Goal: Transaction & Acquisition: Obtain resource

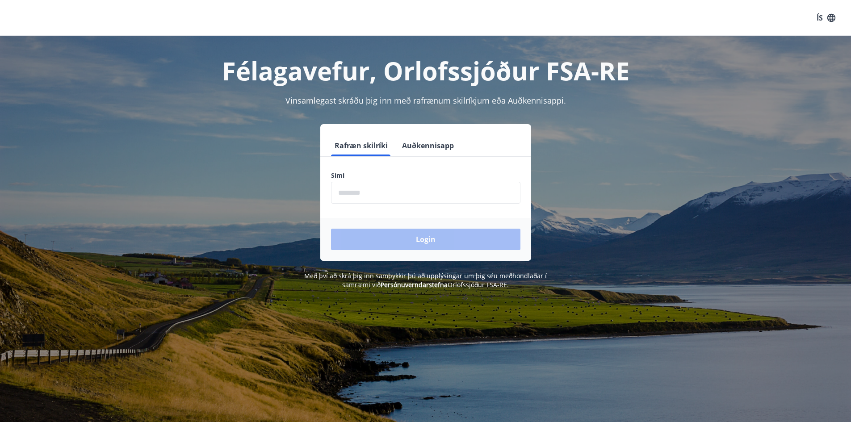
click at [338, 192] on input "phone" at bounding box center [425, 193] width 189 height 22
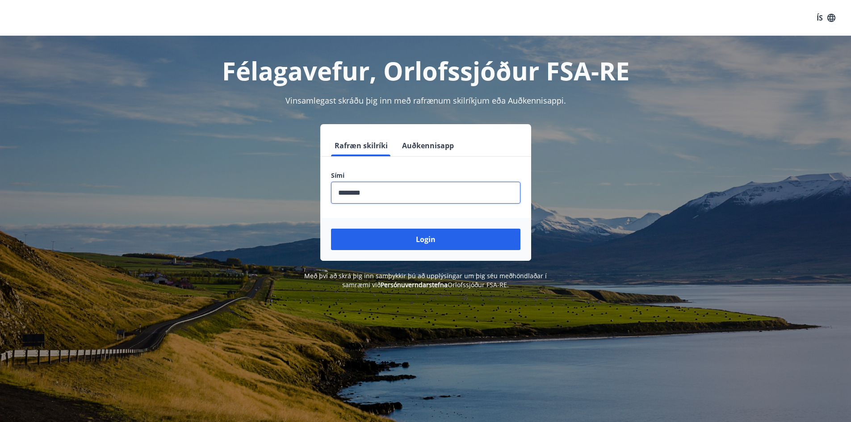
type input "********"
click at [331, 229] on button "Login" at bounding box center [425, 239] width 189 height 21
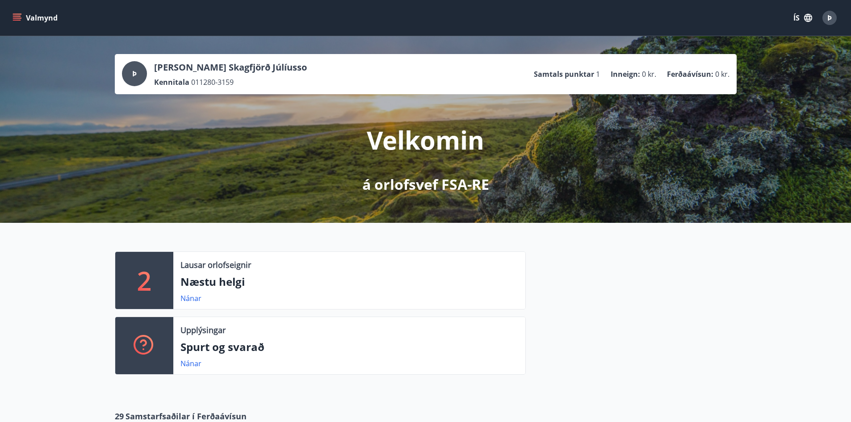
click at [810, 19] on icon "button" at bounding box center [808, 18] width 8 height 8
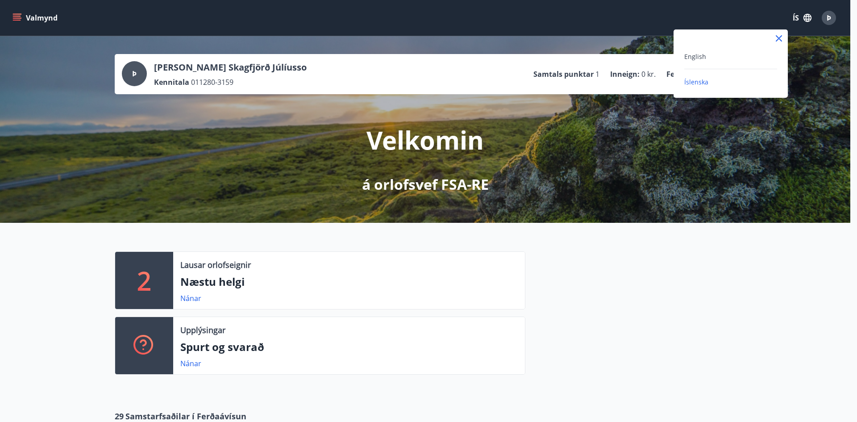
click at [18, 16] on div at bounding box center [428, 211] width 857 height 422
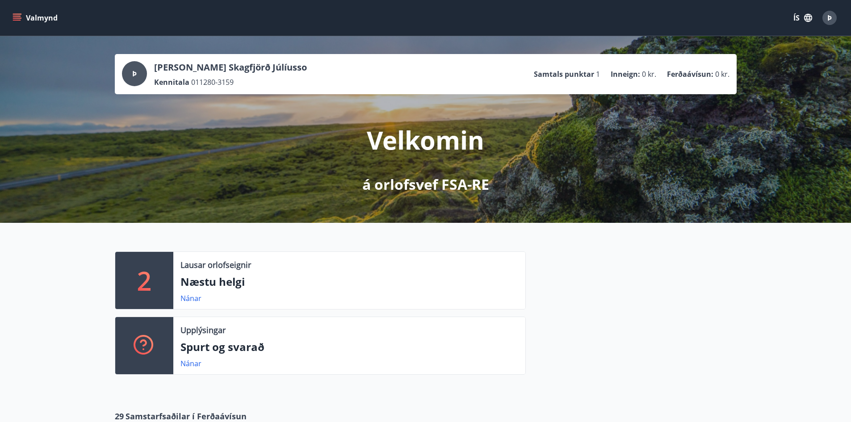
click at [18, 16] on icon "menu" at bounding box center [17, 16] width 8 height 1
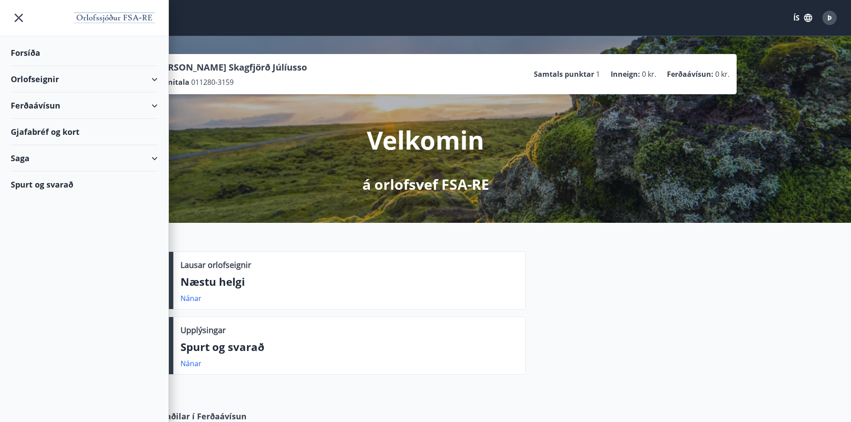
click at [155, 107] on div "Ferðaávísun" at bounding box center [84, 105] width 147 height 26
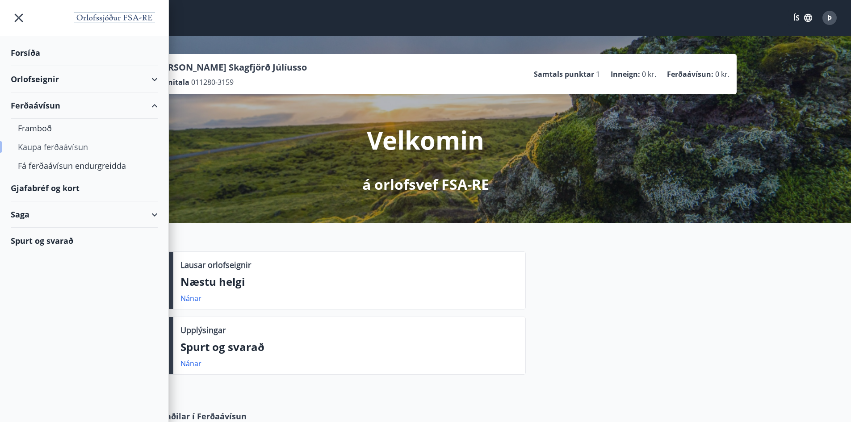
click at [68, 144] on div "Kaupa ferðaávísun" at bounding box center [84, 147] width 133 height 19
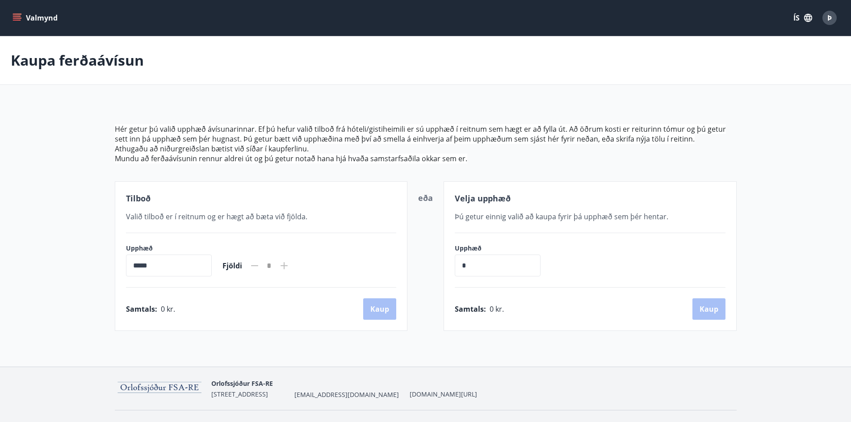
click at [20, 14] on icon "menu" at bounding box center [18, 14] width 10 height 1
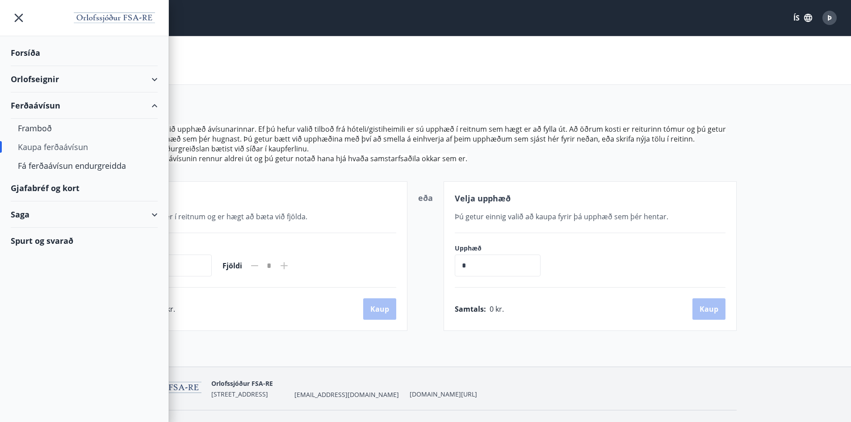
click at [48, 189] on div "Gjafabréf og kort" at bounding box center [84, 188] width 147 height 26
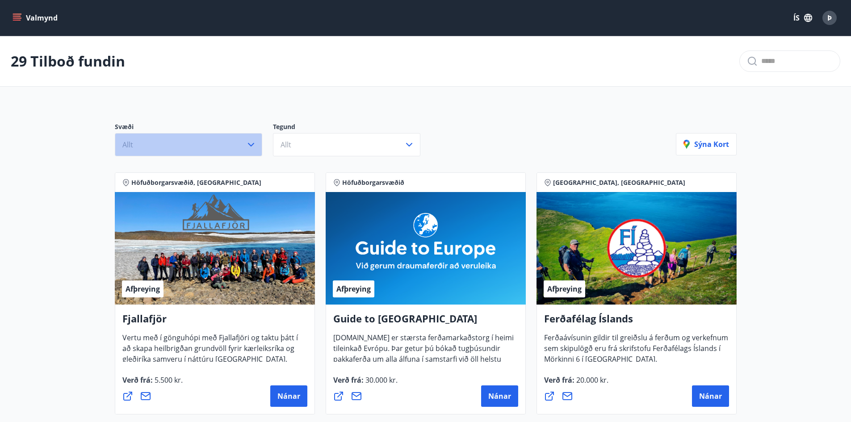
click at [253, 145] on icon "button" at bounding box center [251, 144] width 11 height 11
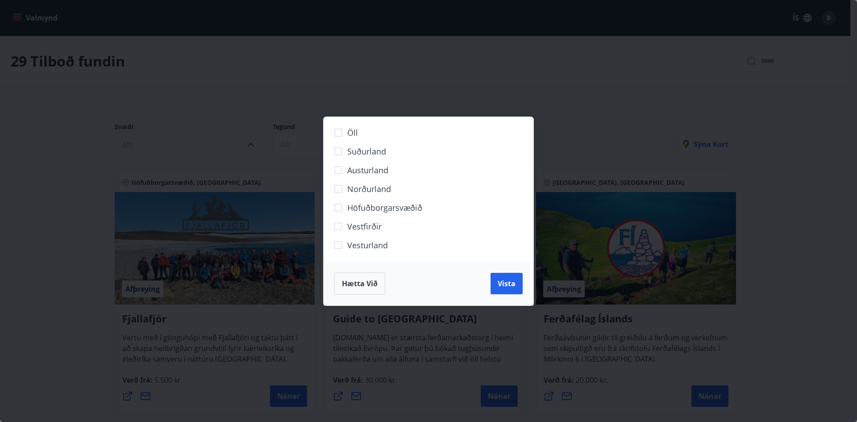
click at [186, 77] on div "Öll Suðurland Austurland Norðurland Höfuðborgarsvæðið Vestfirðir Vesturland Hæt…" at bounding box center [428, 211] width 857 height 422
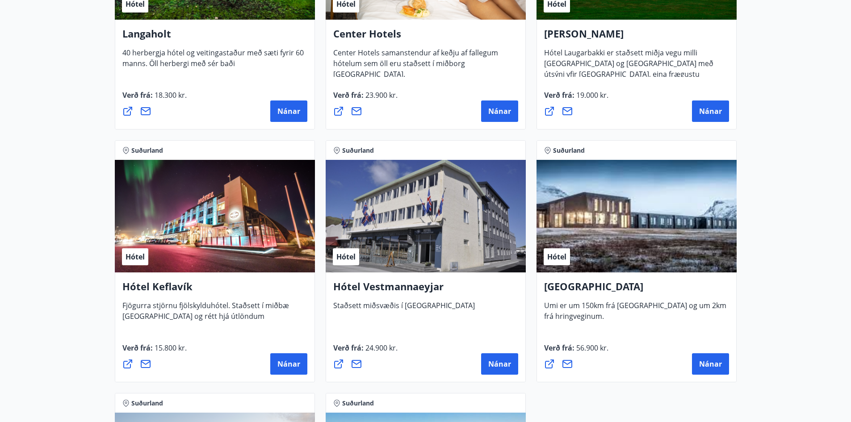
scroll to position [2322, 0]
